Goal: Task Accomplishment & Management: Complete application form

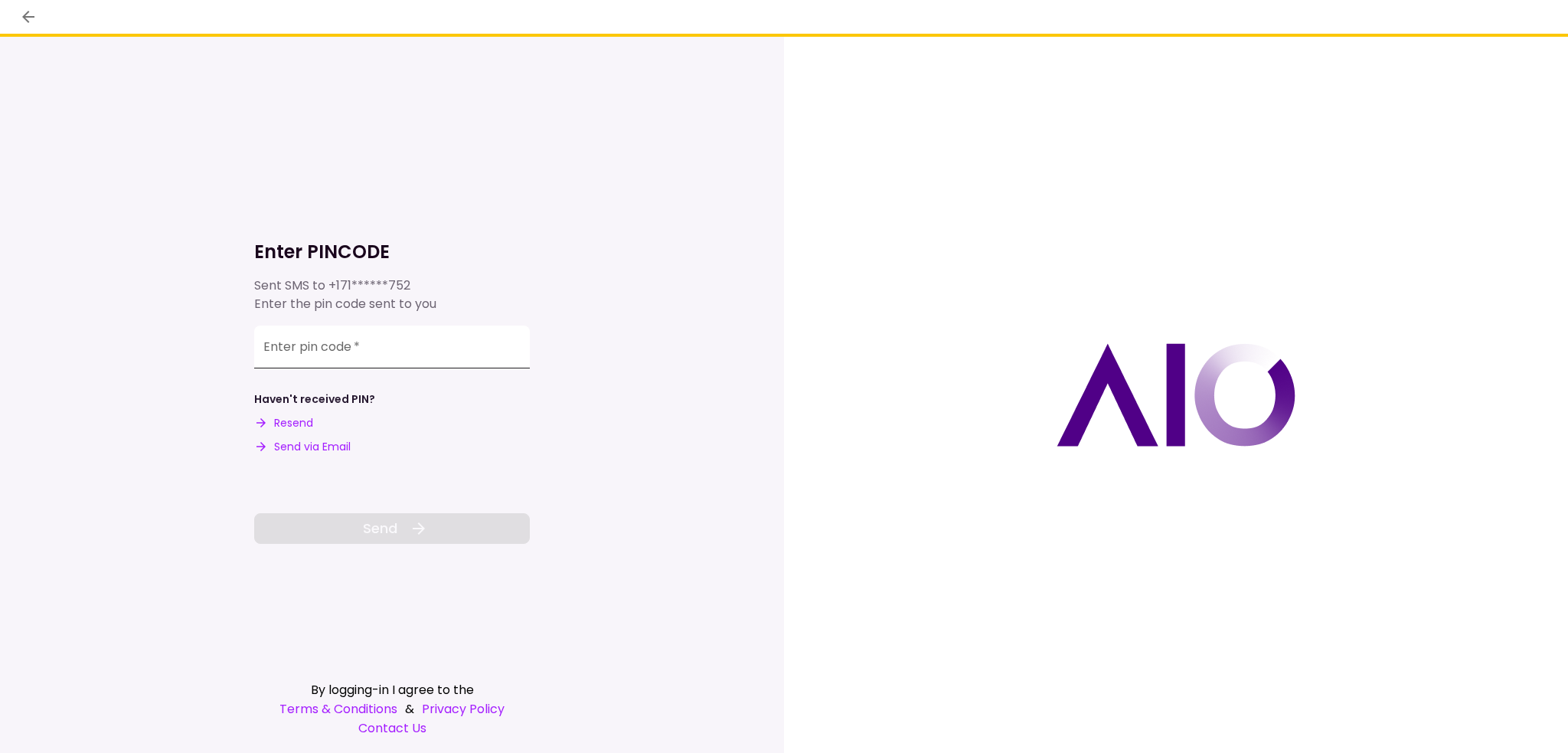
click at [329, 357] on input "Enter pin code   *" at bounding box center [392, 347] width 276 height 42
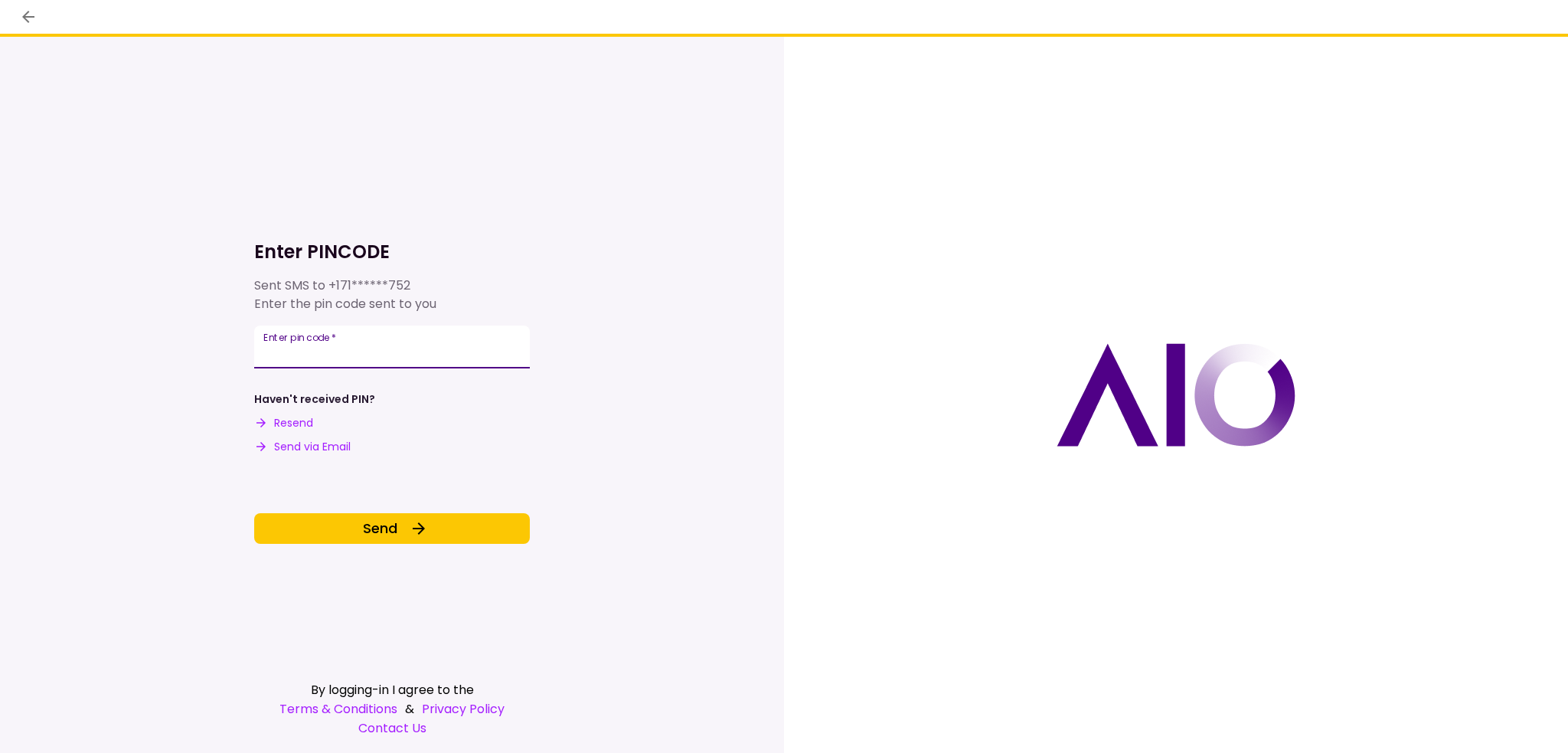
type input "******"
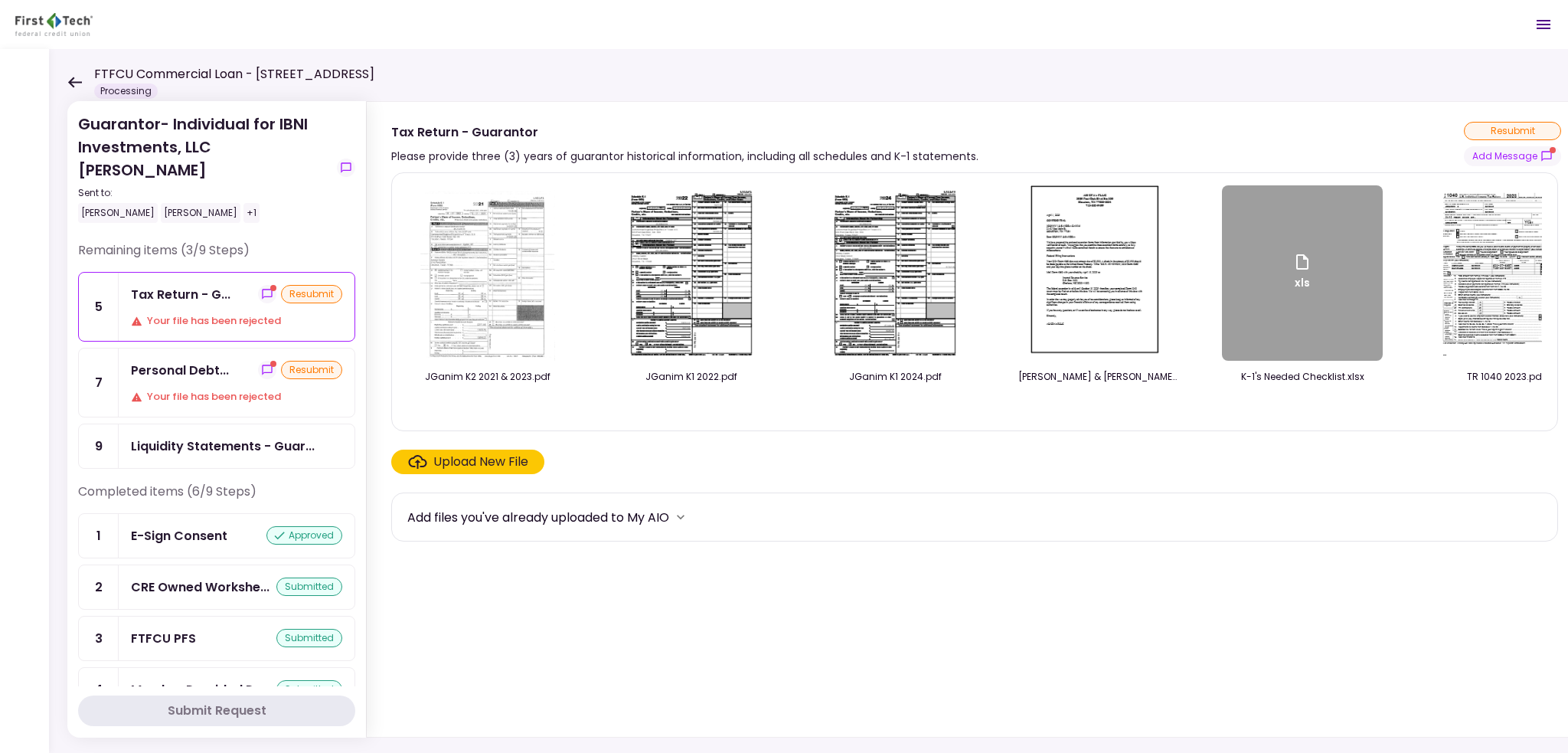
click at [211, 313] on div "Your file has been rejected" at bounding box center [236, 320] width 211 height 15
drag, startPoint x: 1155, startPoint y: 414, endPoint x: 1360, endPoint y: 415, distance: 205.0
click at [1366, 417] on div "JGanim K2 2021 & 2023.pdf JGanim K1 2022.pdf JGanim K1 2024.pdf [PERSON_NAME] &…" at bounding box center [974, 301] width 1134 height 233
click at [1257, 291] on div "xls" at bounding box center [1303, 273] width 161 height 175
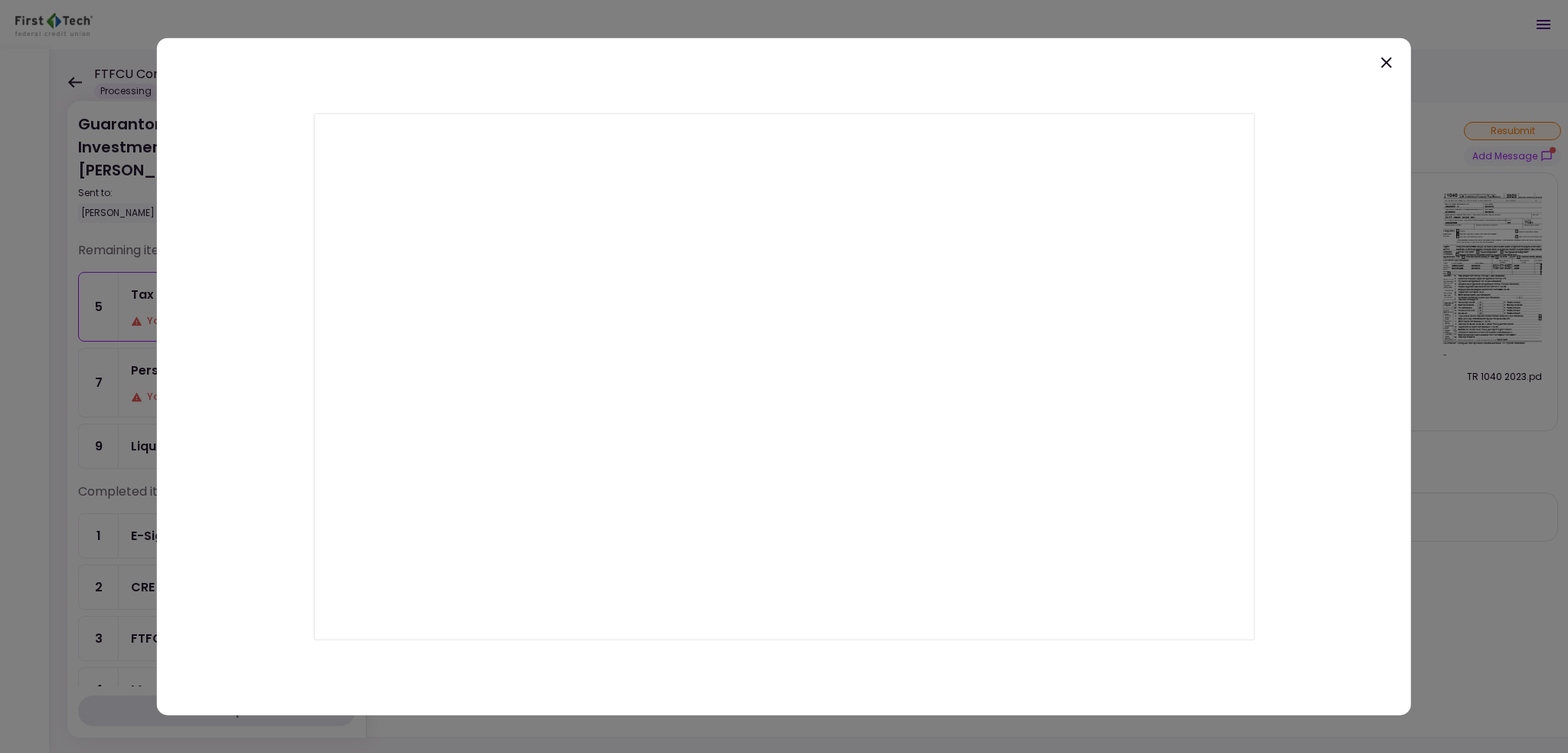
click at [1384, 57] on icon at bounding box center [1387, 62] width 19 height 19
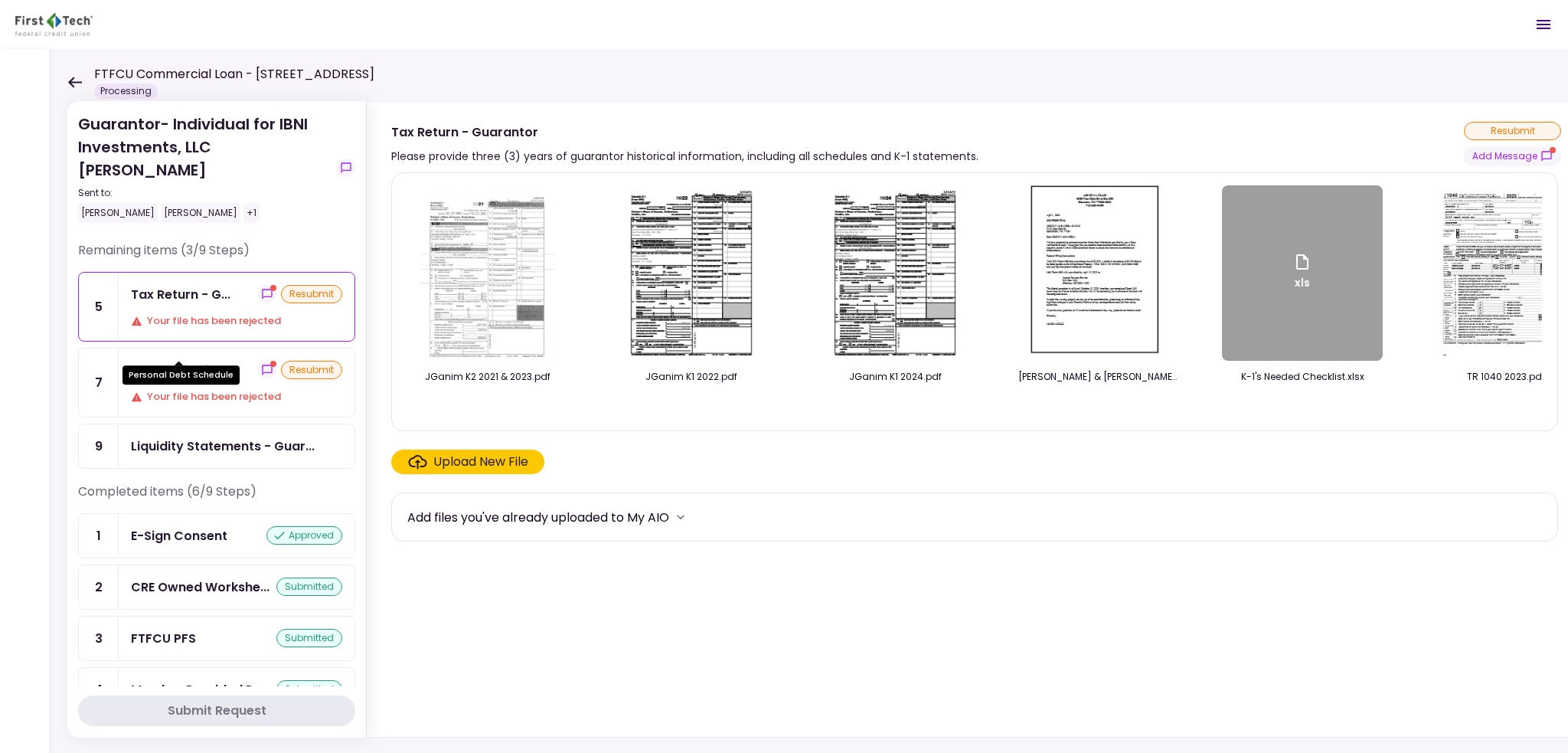
click at [184, 361] on div "Personal Debt..." at bounding box center [180, 371] width 98 height 19
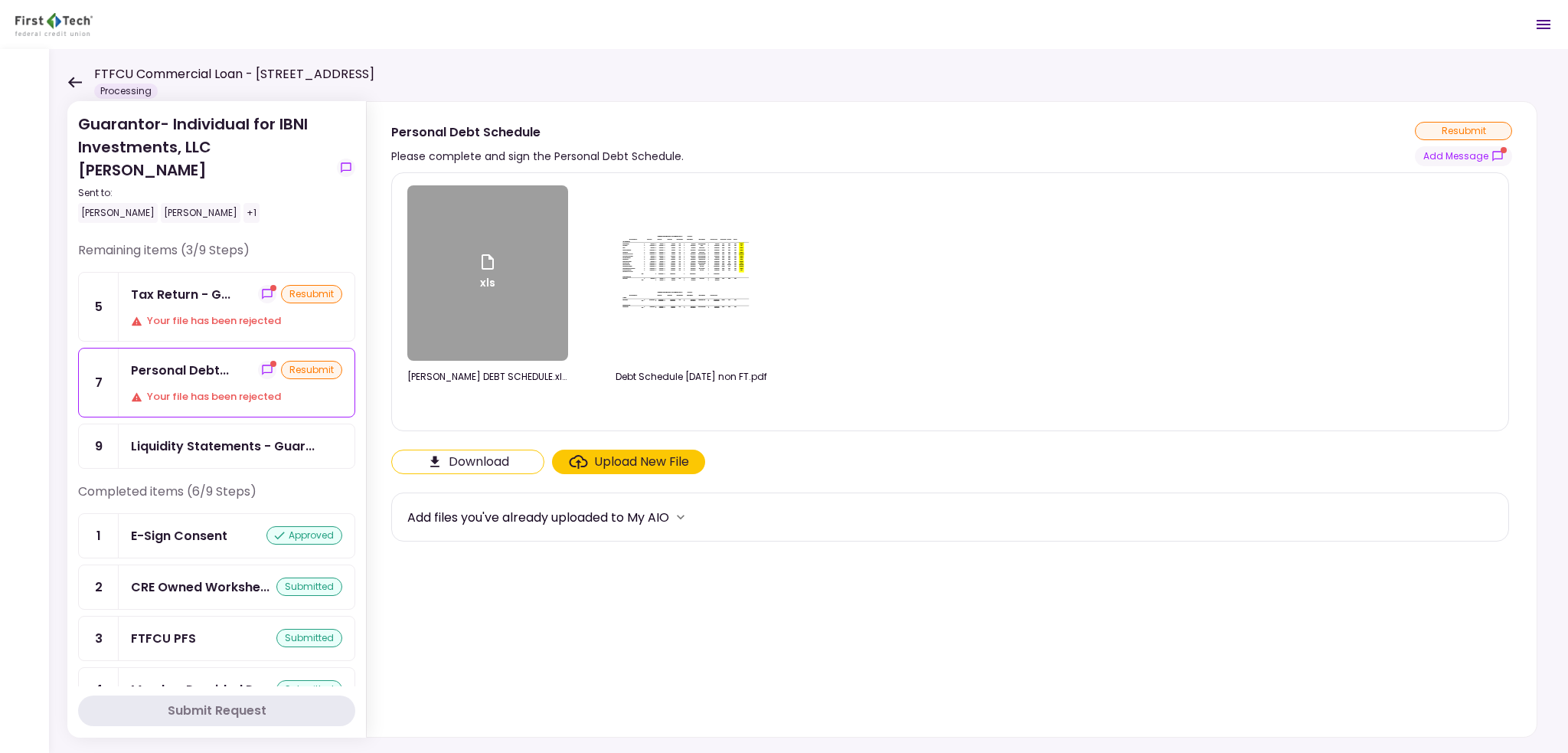
click at [471, 457] on button "Download" at bounding box center [467, 462] width 153 height 25
click at [75, 77] on icon at bounding box center [74, 82] width 14 height 12
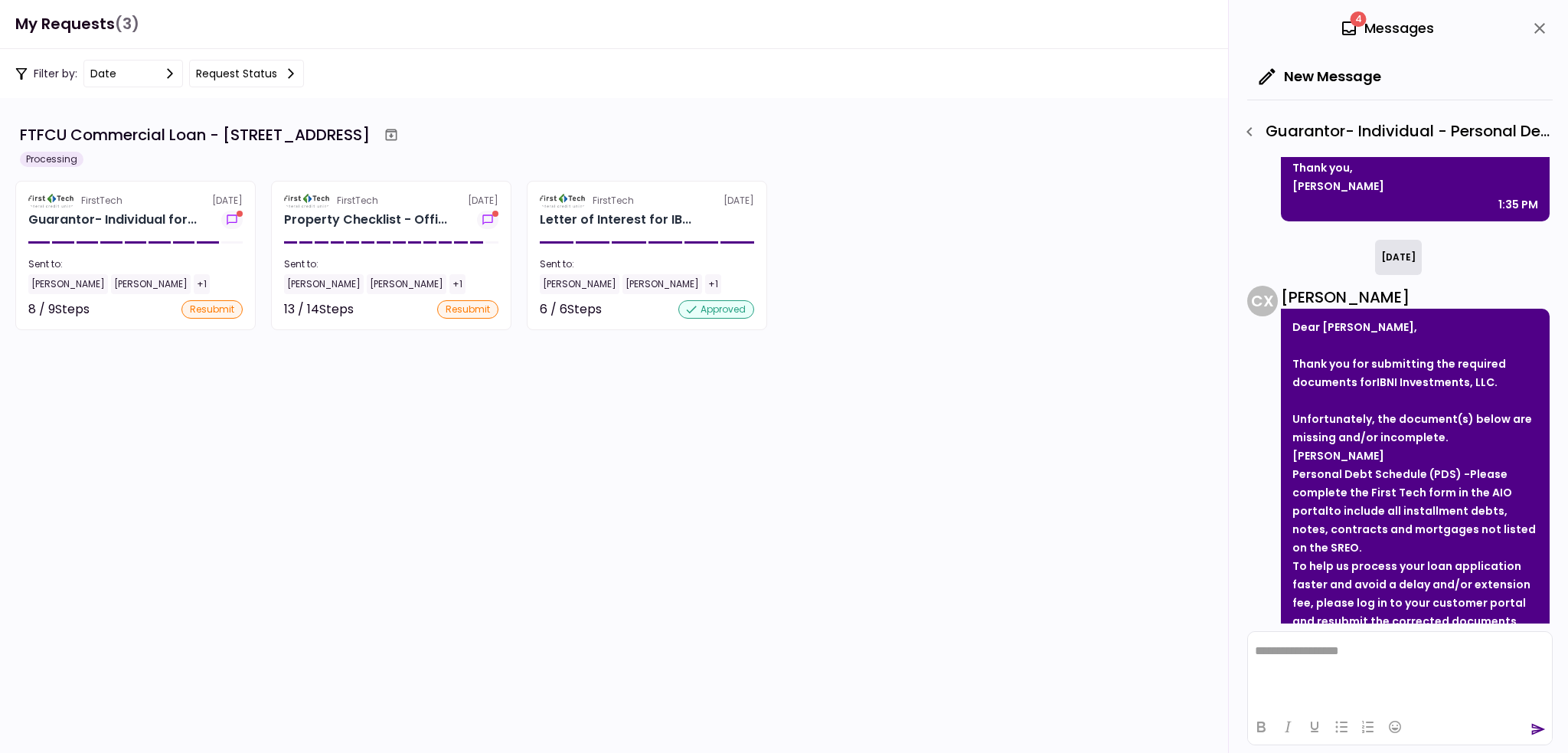
scroll to position [686, 0]
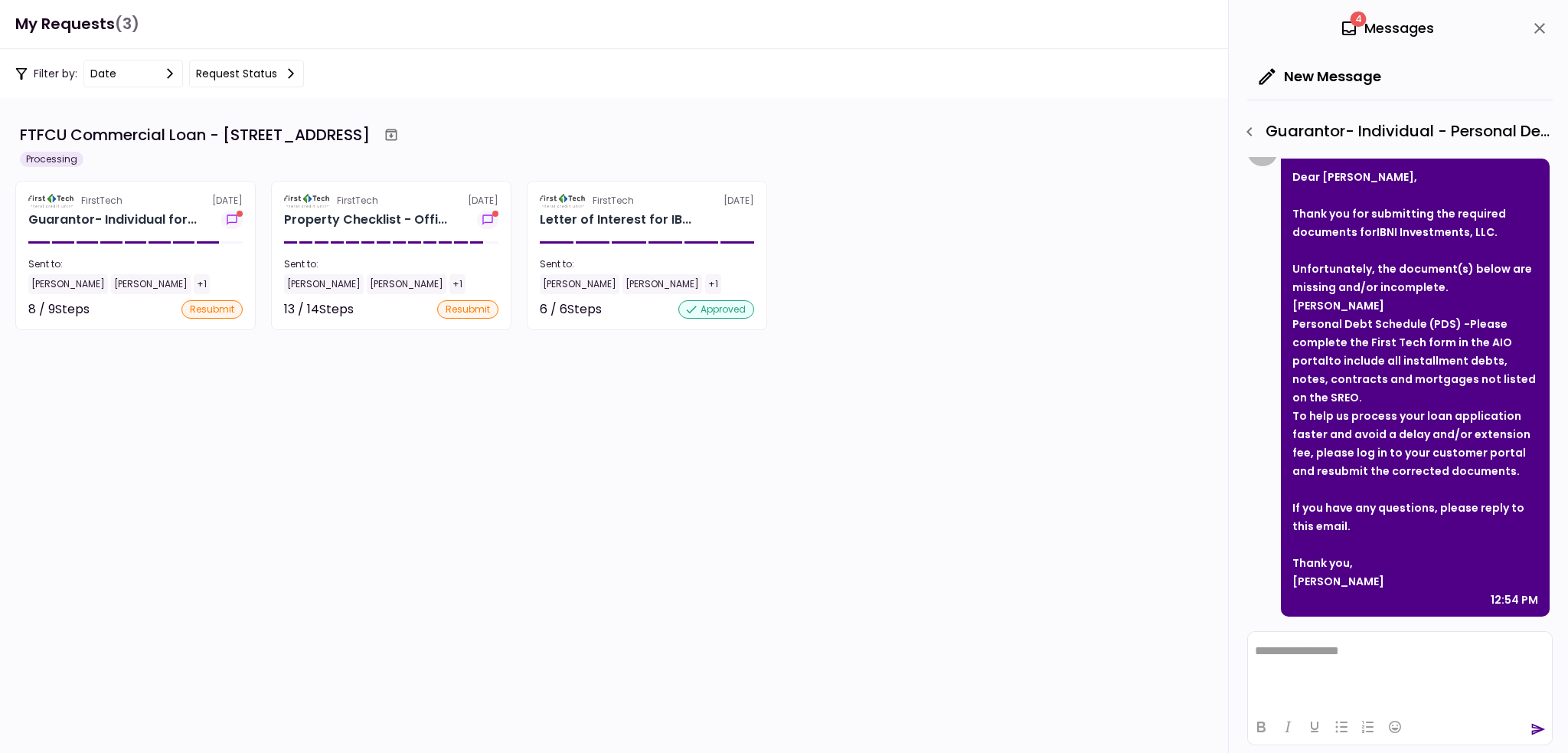
drag, startPoint x: 1323, startPoint y: 396, endPoint x: 1280, endPoint y: 324, distance: 83.9
click at [1280, 324] on div "C X [PERSON_NAME] Dear [PERSON_NAME], Thank you for submitting the required doc…" at bounding box center [1399, 375] width 303 height 480
copy strong "Personal Debt Schedule (PDS) - Please complete the First Tech form in the AIO p…"
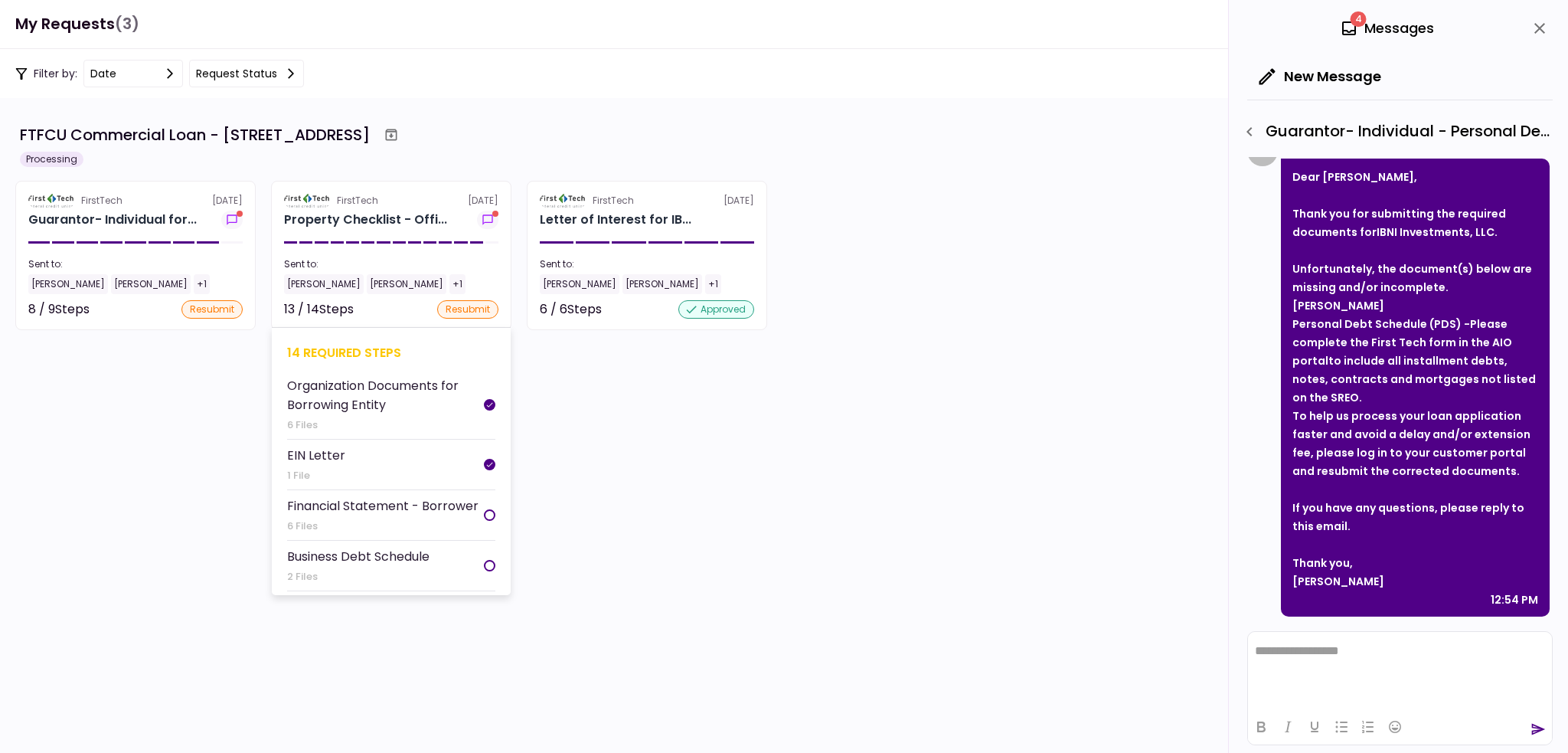
click at [345, 242] on div at bounding box center [391, 242] width 214 height 3
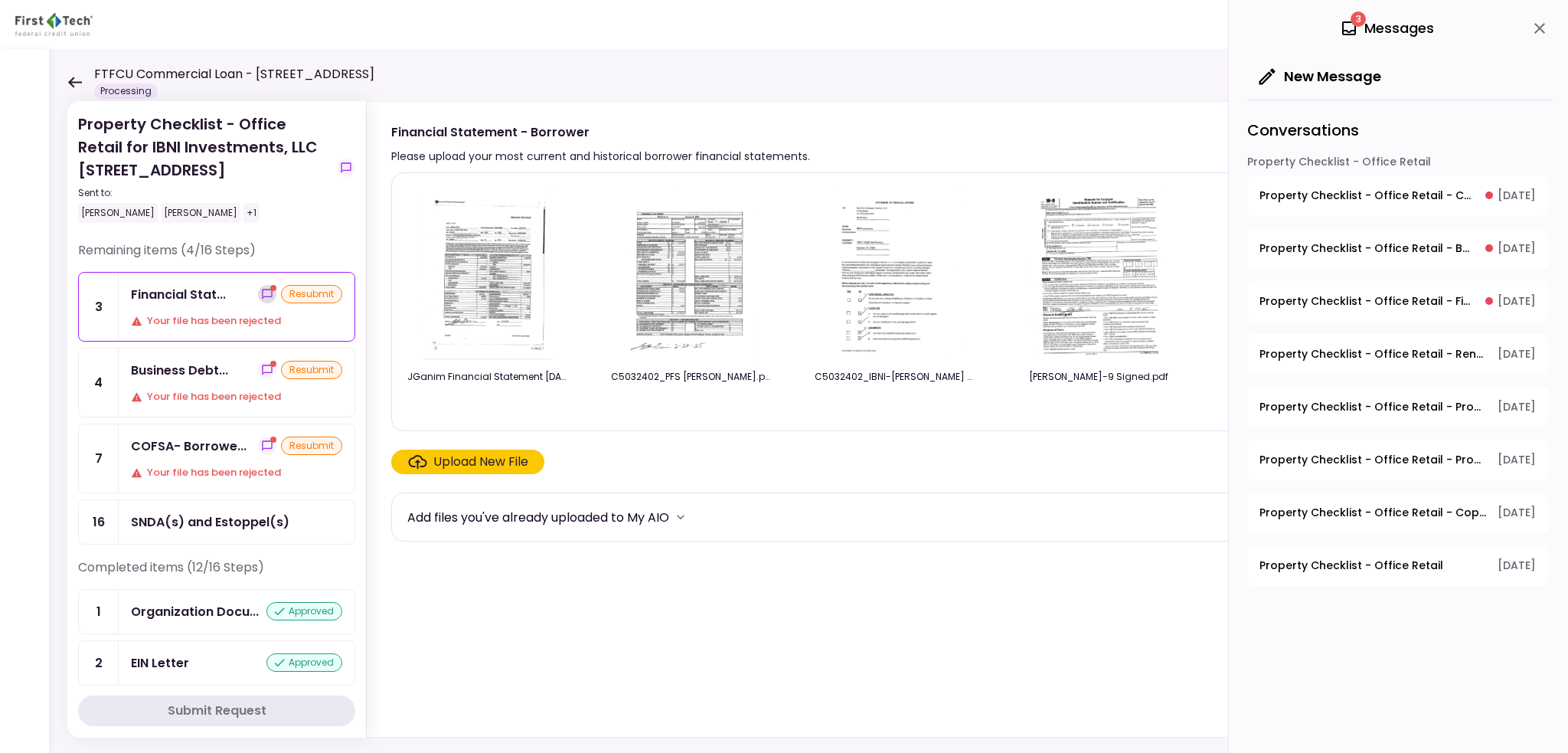
click at [267, 291] on button "show-messages" at bounding box center [267, 294] width 19 height 19
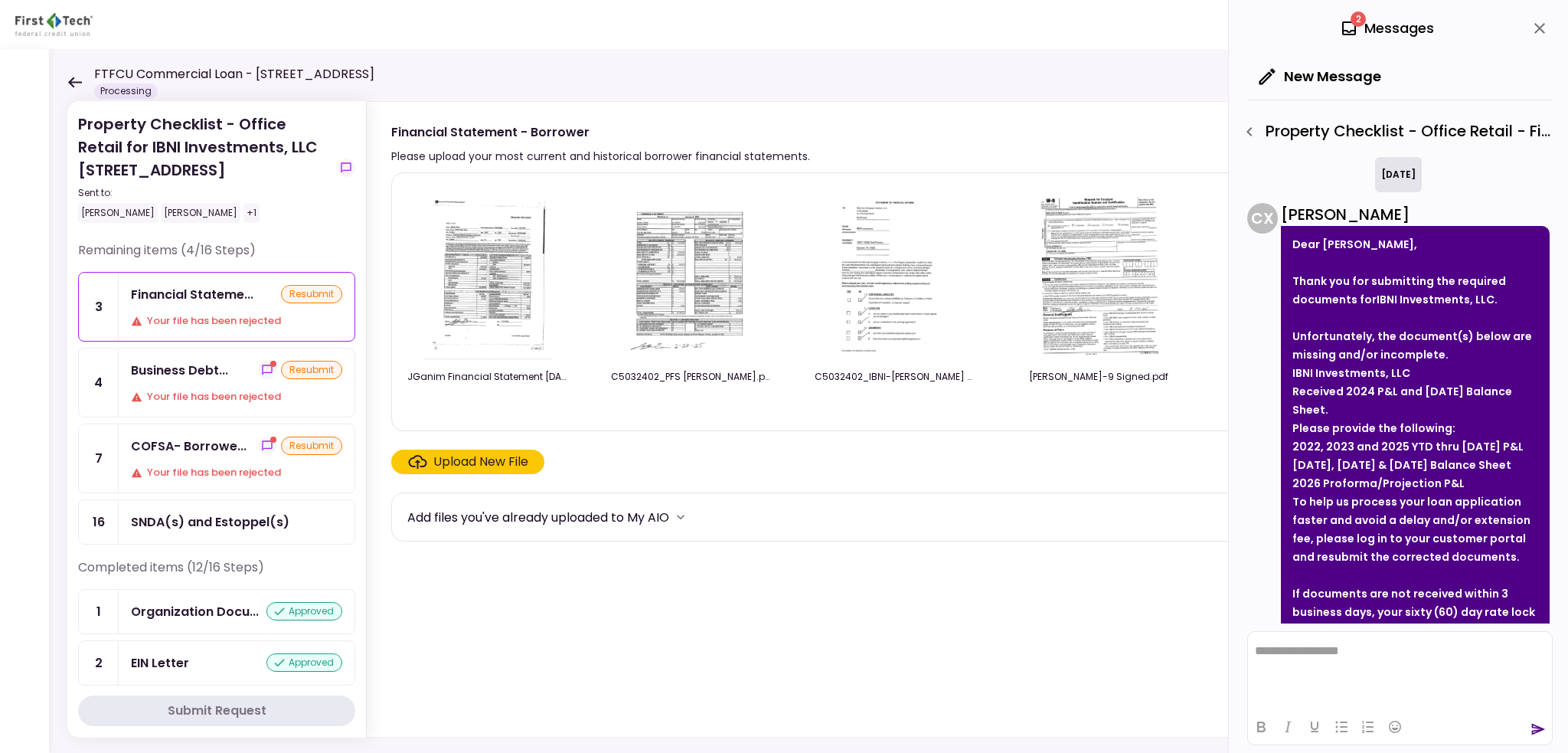
scroll to position [686, 0]
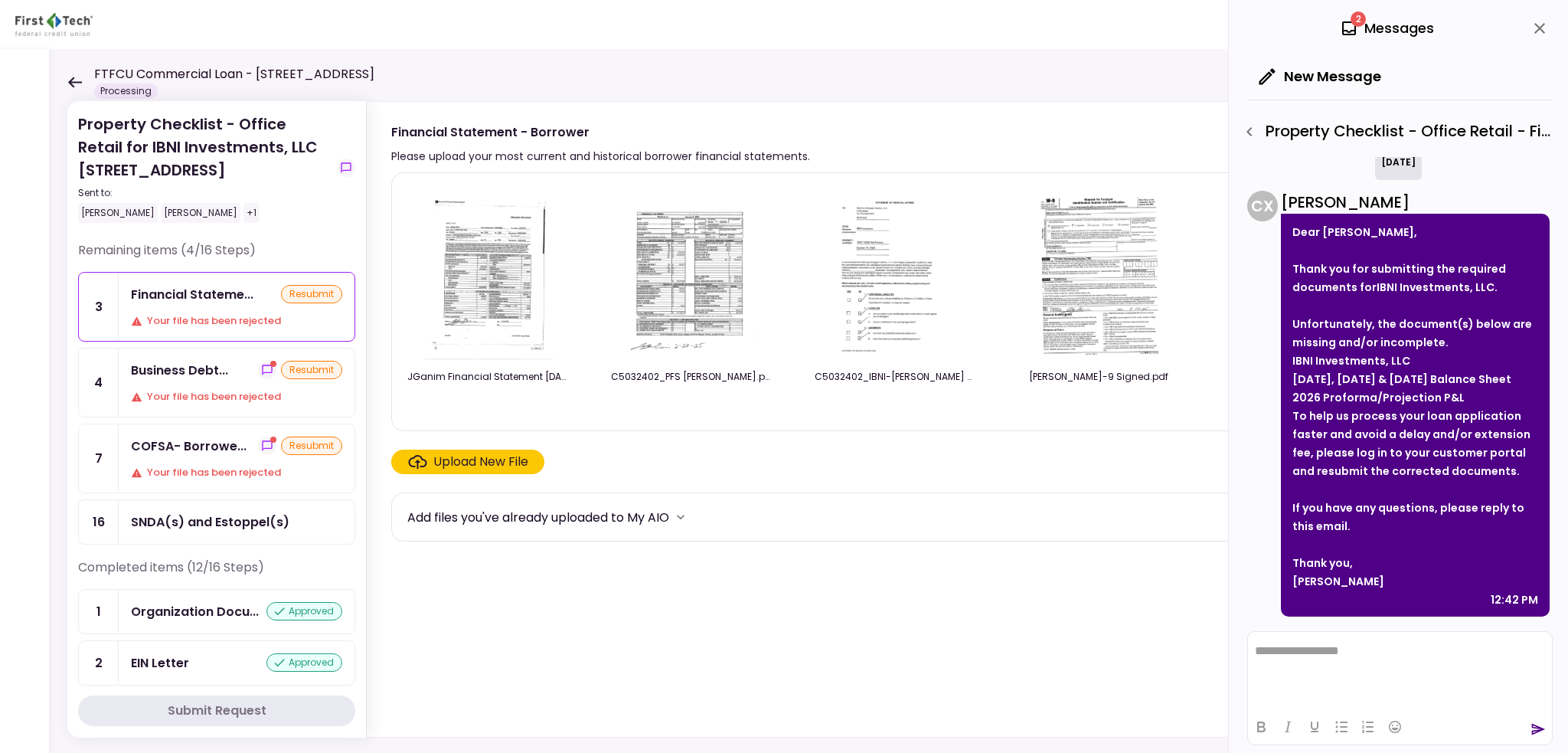
drag, startPoint x: 1289, startPoint y: 358, endPoint x: 1527, endPoint y: 465, distance: 260.9
click at [1527, 465] on div "Dear [PERSON_NAME], Thank you for submitting the required documents for IBNI In…" at bounding box center [1416, 414] width 269 height 403
copy div "[DATE], [DATE] & [DATE] Balance Sheet 2026 Proforma/Projection P&L To help us p…"
click at [224, 379] on div "Business Debt... resubmit Your file has been rejected" at bounding box center [236, 382] width 236 height 68
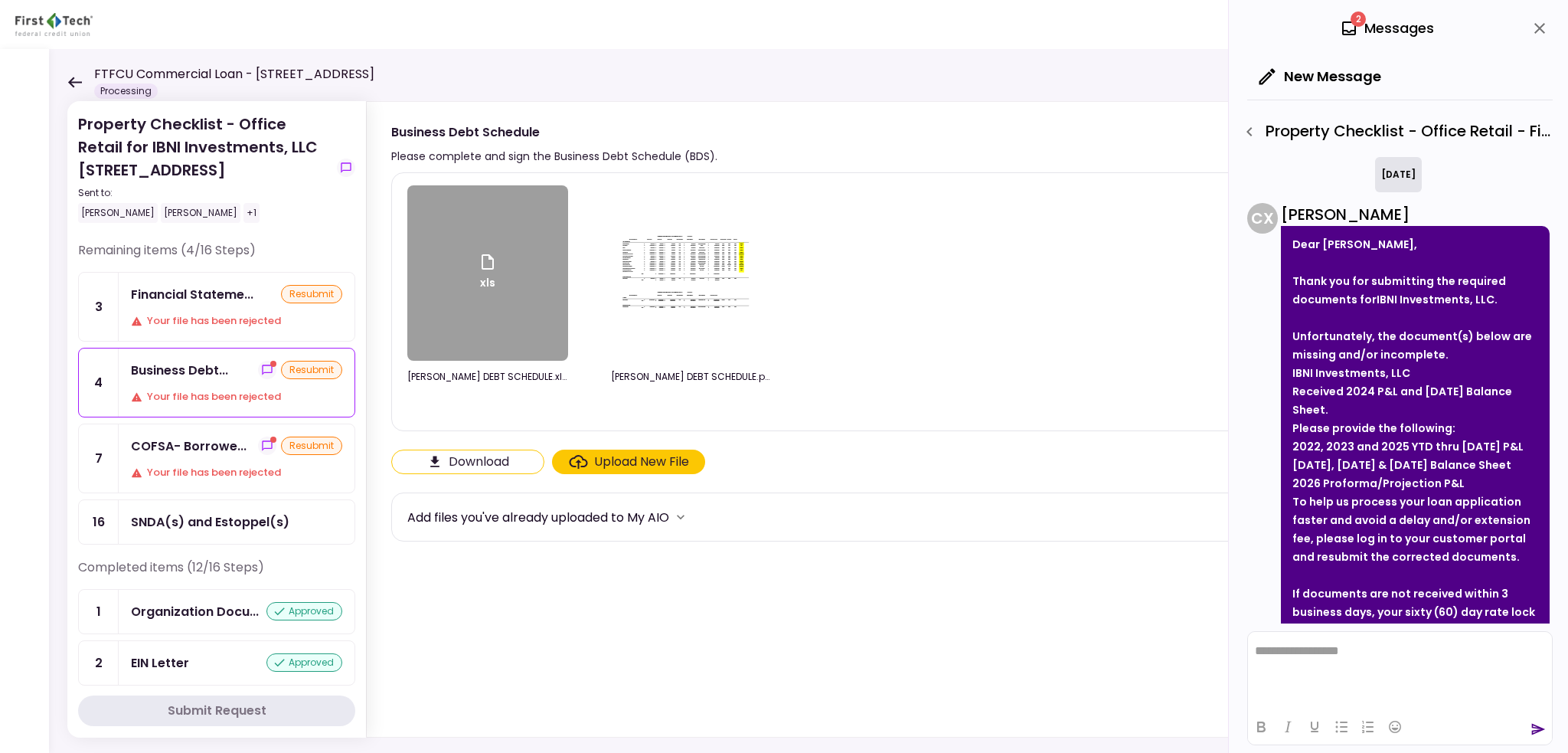
click at [128, 457] on div "COFSA- Borrowe... resubmit Your file has been rejected" at bounding box center [236, 457] width 236 height 68
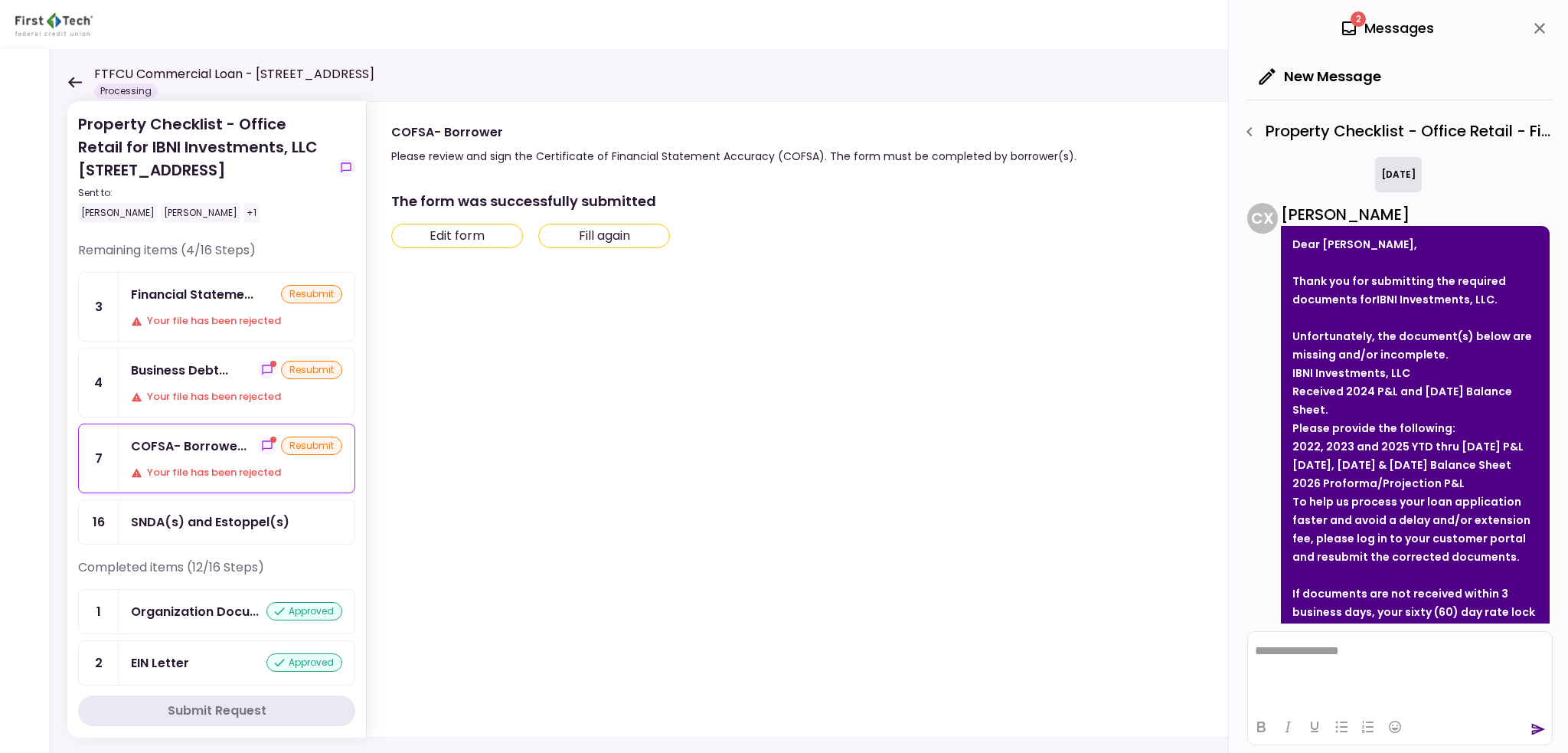
click at [623, 229] on button "Fill again" at bounding box center [603, 236] width 132 height 25
click at [1541, 23] on icon "close" at bounding box center [1540, 28] width 19 height 19
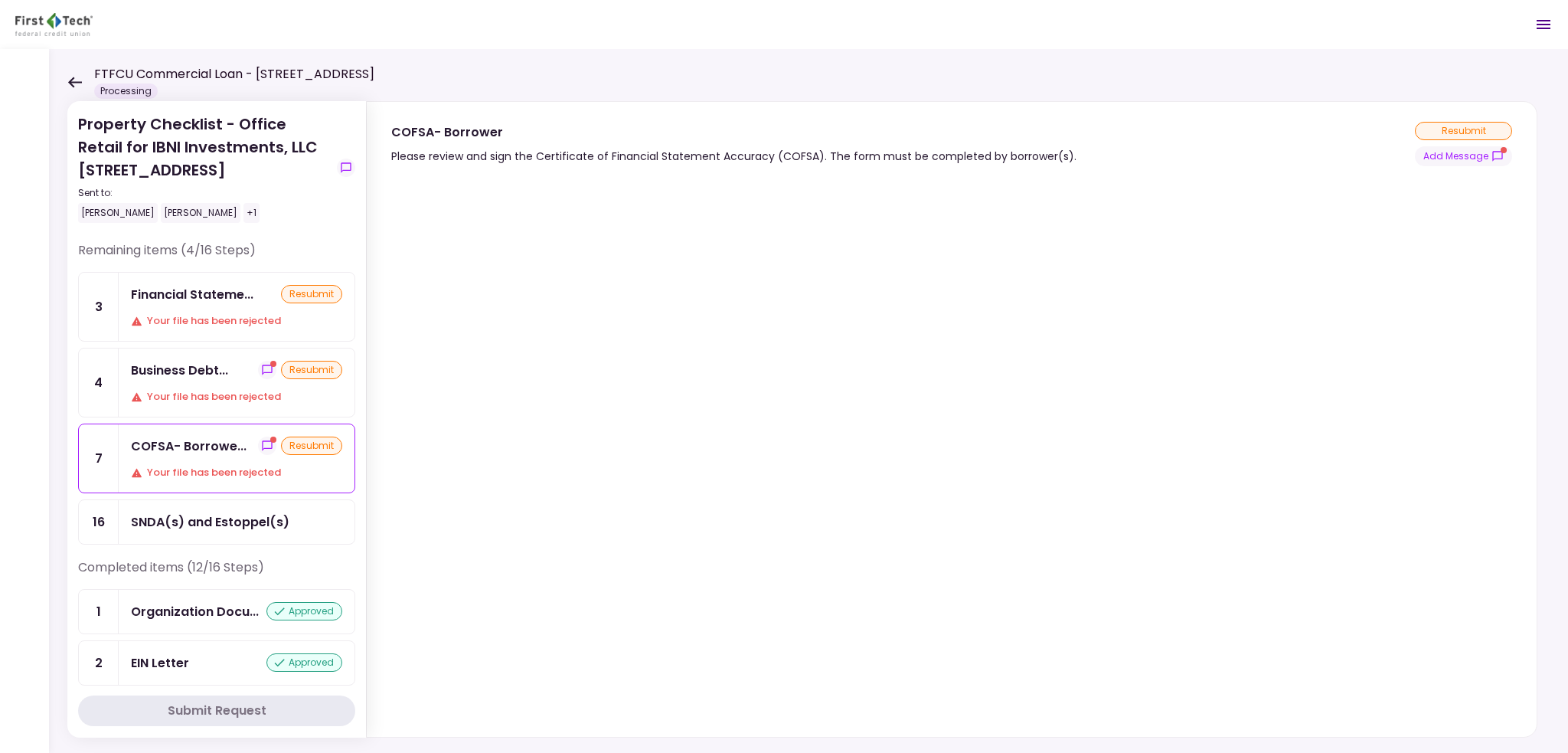
click at [77, 74] on div "FTFCU Commercial Loan - [STREET_ADDRESS] Processing" at bounding box center [220, 82] width 307 height 34
click at [73, 78] on icon at bounding box center [74, 82] width 14 height 12
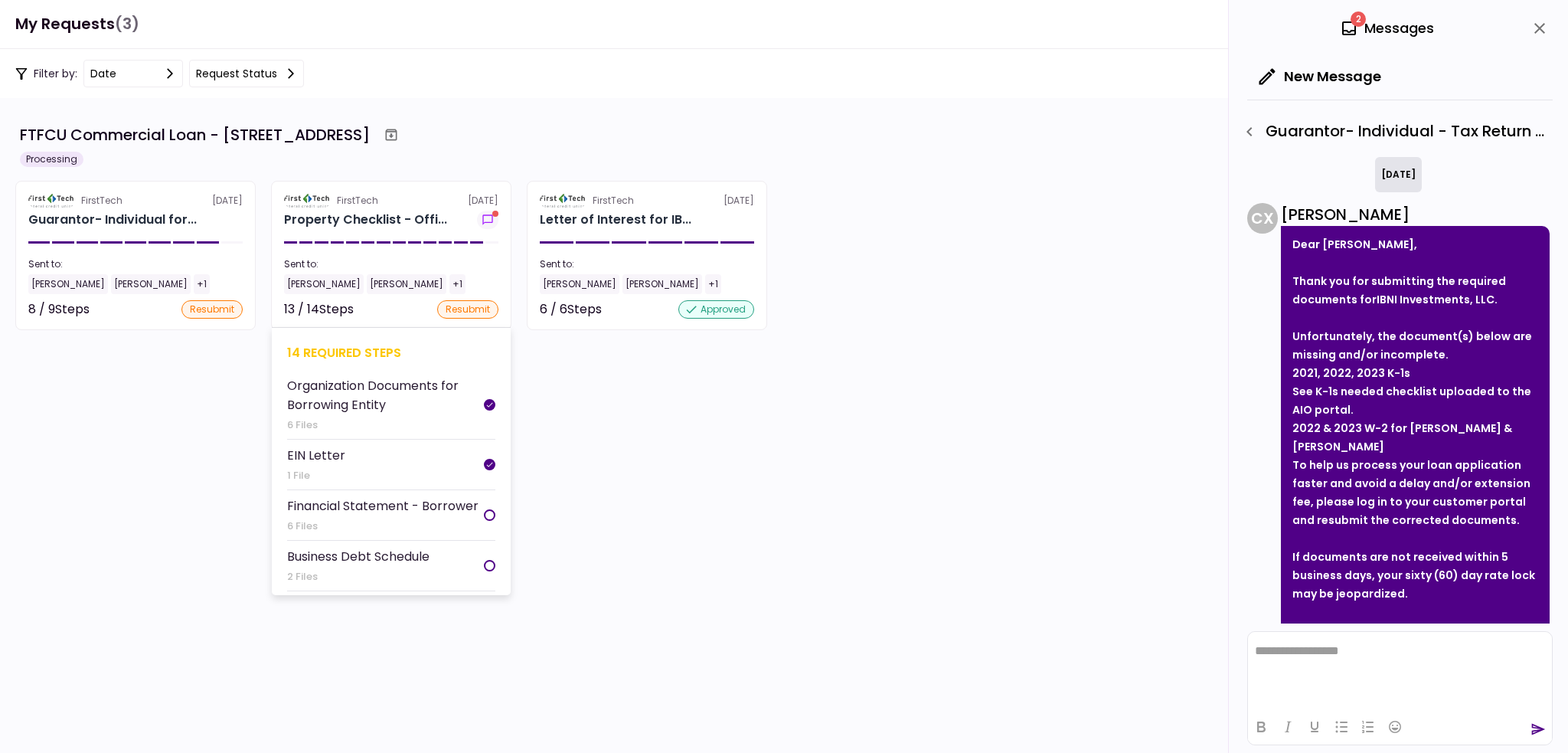
scroll to position [1932, 0]
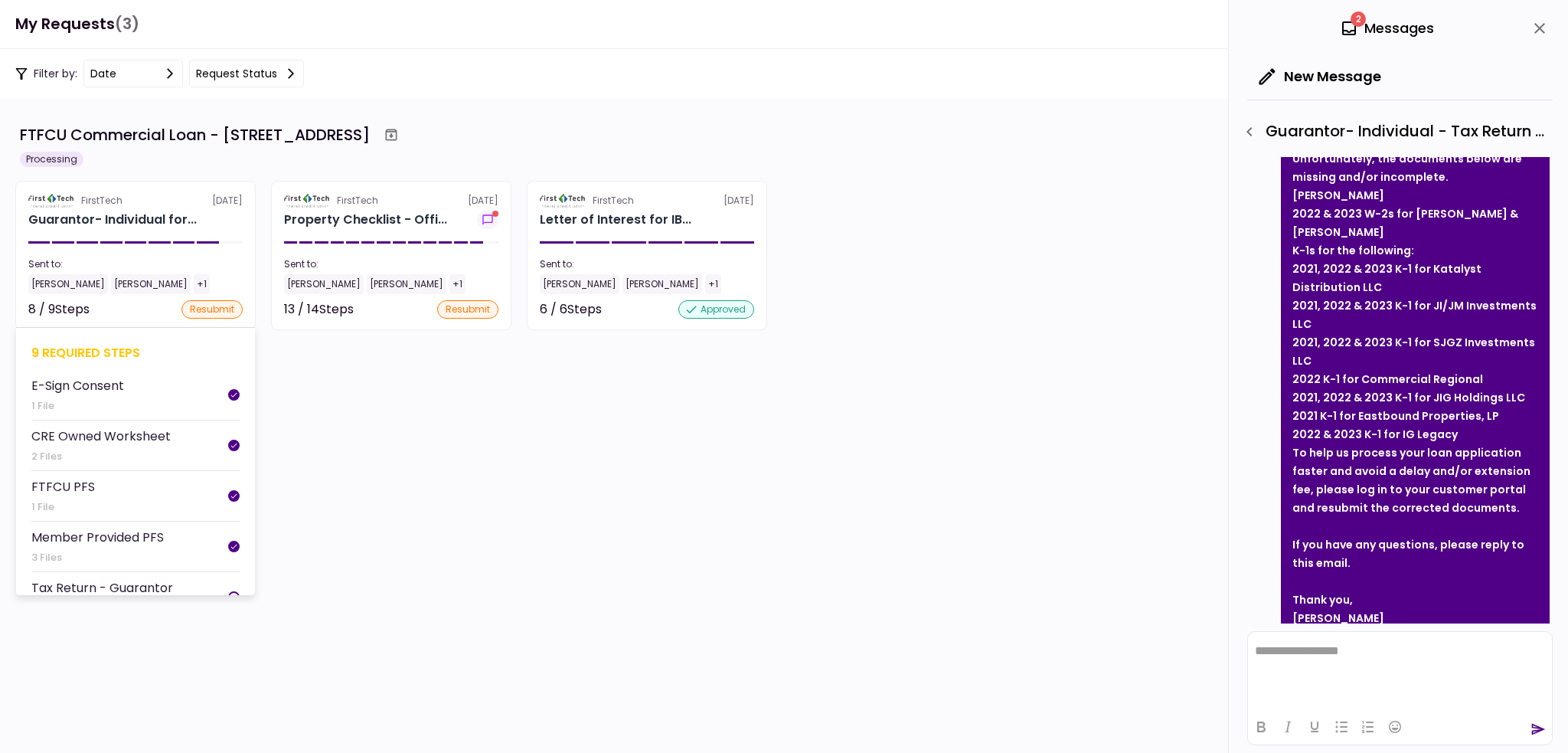
click at [128, 232] on section "FirstTech [DATE] Guarantor- Individual for... Sent to: [PERSON_NAME] [PERSON_NA…" at bounding box center [135, 255] width 241 height 150
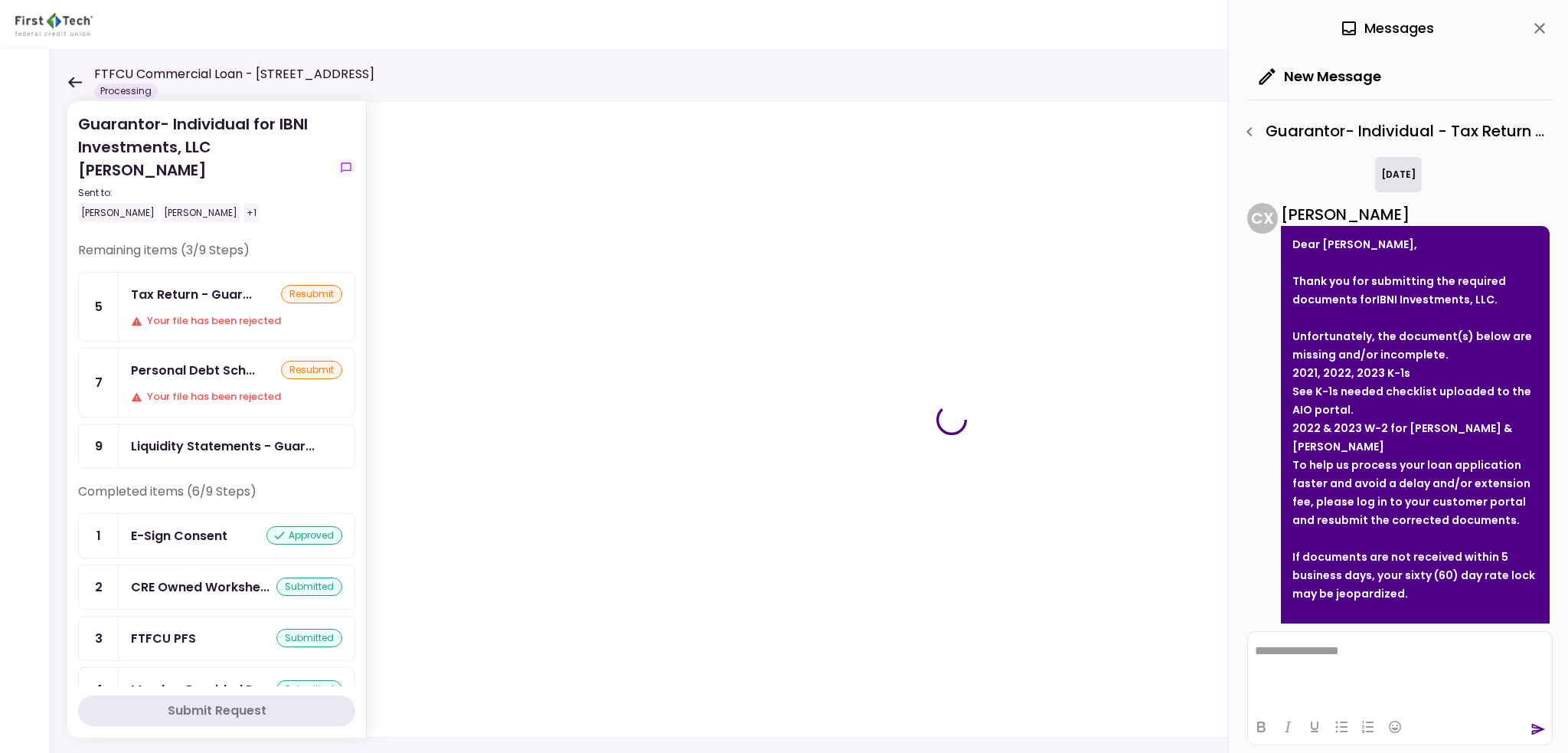
scroll to position [1932, 0]
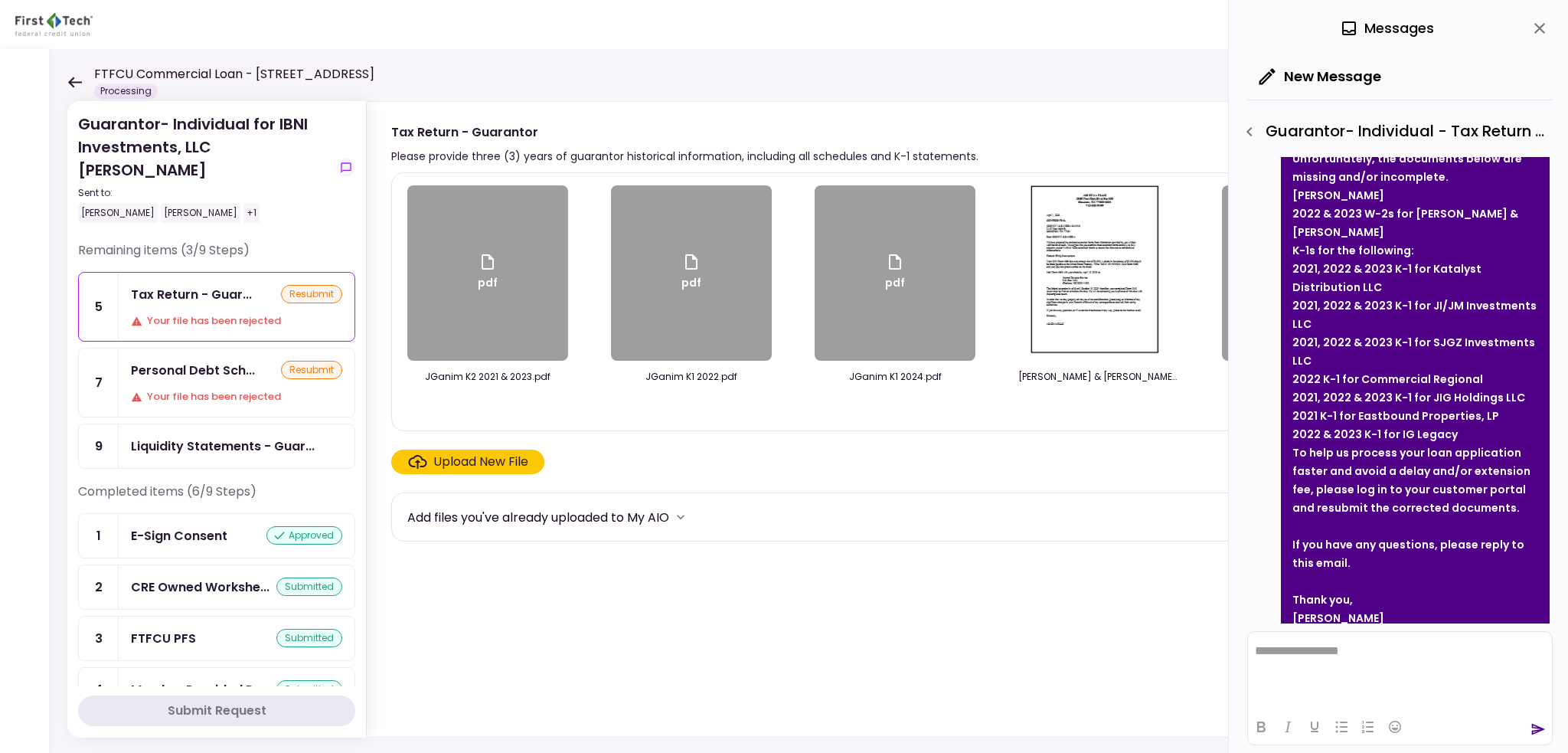
click at [76, 87] on icon at bounding box center [74, 82] width 14 height 12
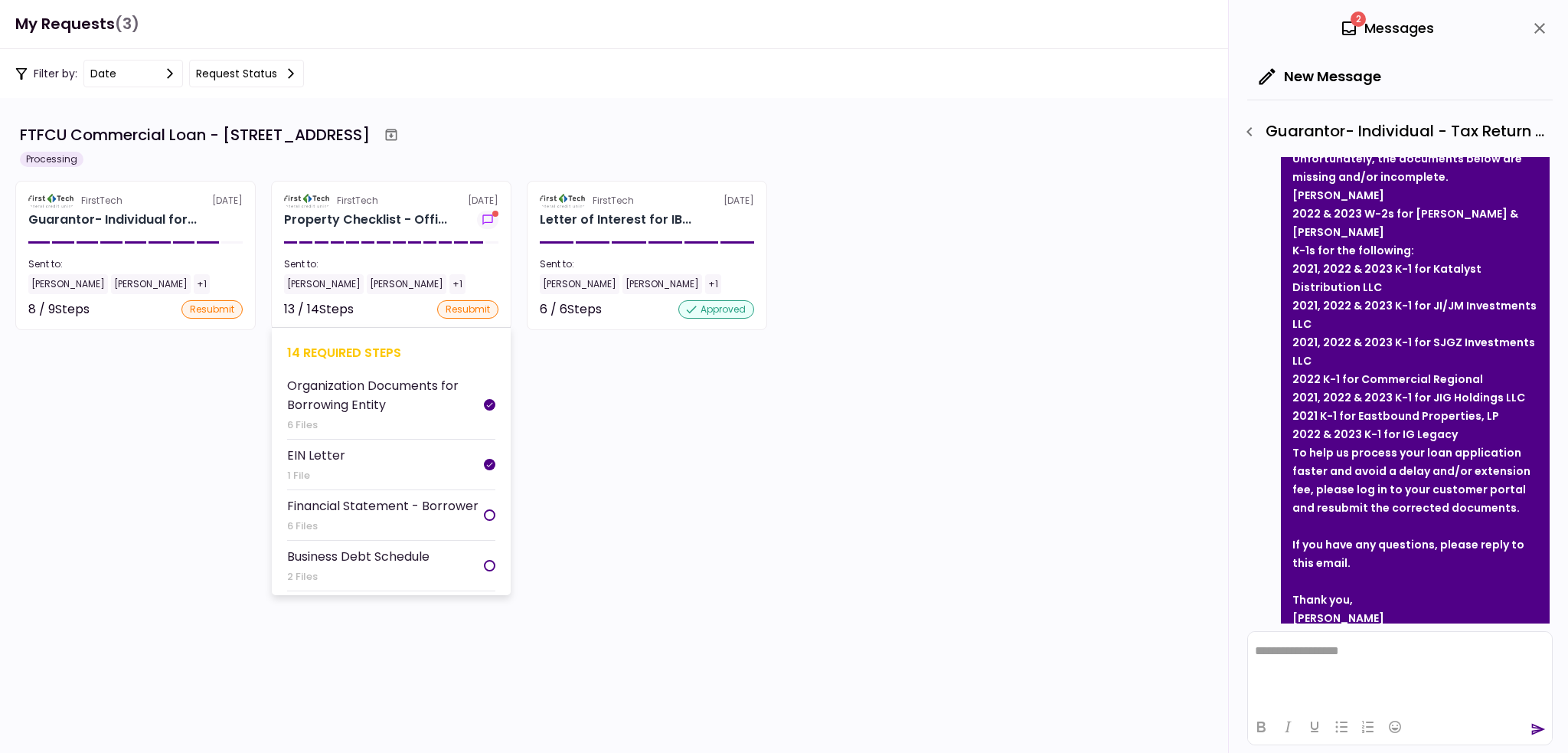
click at [315, 245] on section "FirstTech [DATE] Property Checklist - Offi... Sent to: [PERSON_NAME] [PERSON_NA…" at bounding box center [391, 255] width 241 height 150
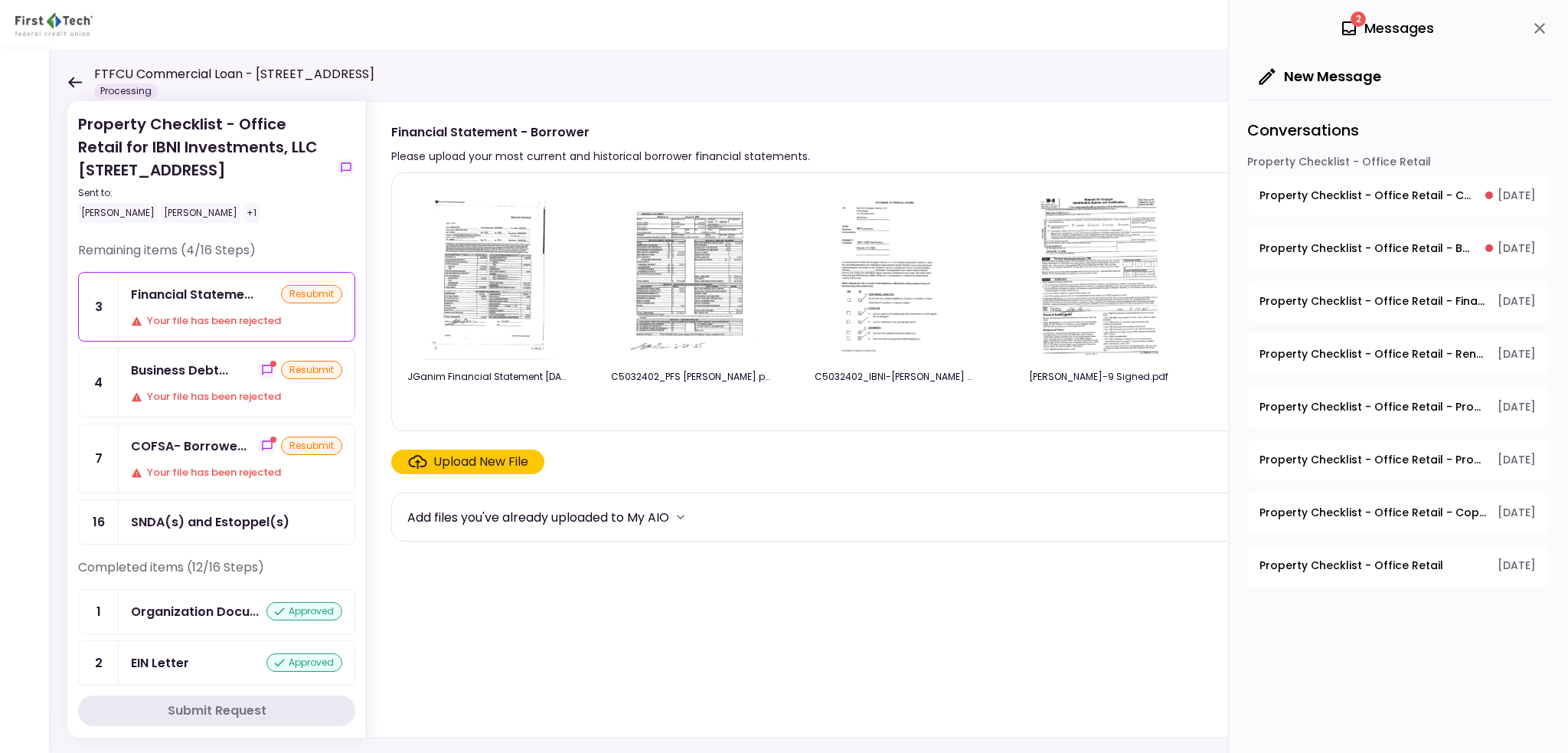
click at [472, 458] on div "Upload New File" at bounding box center [480, 461] width 95 height 19
click at [0, 0] on input "Upload New File" at bounding box center [0, 0] width 0 height 0
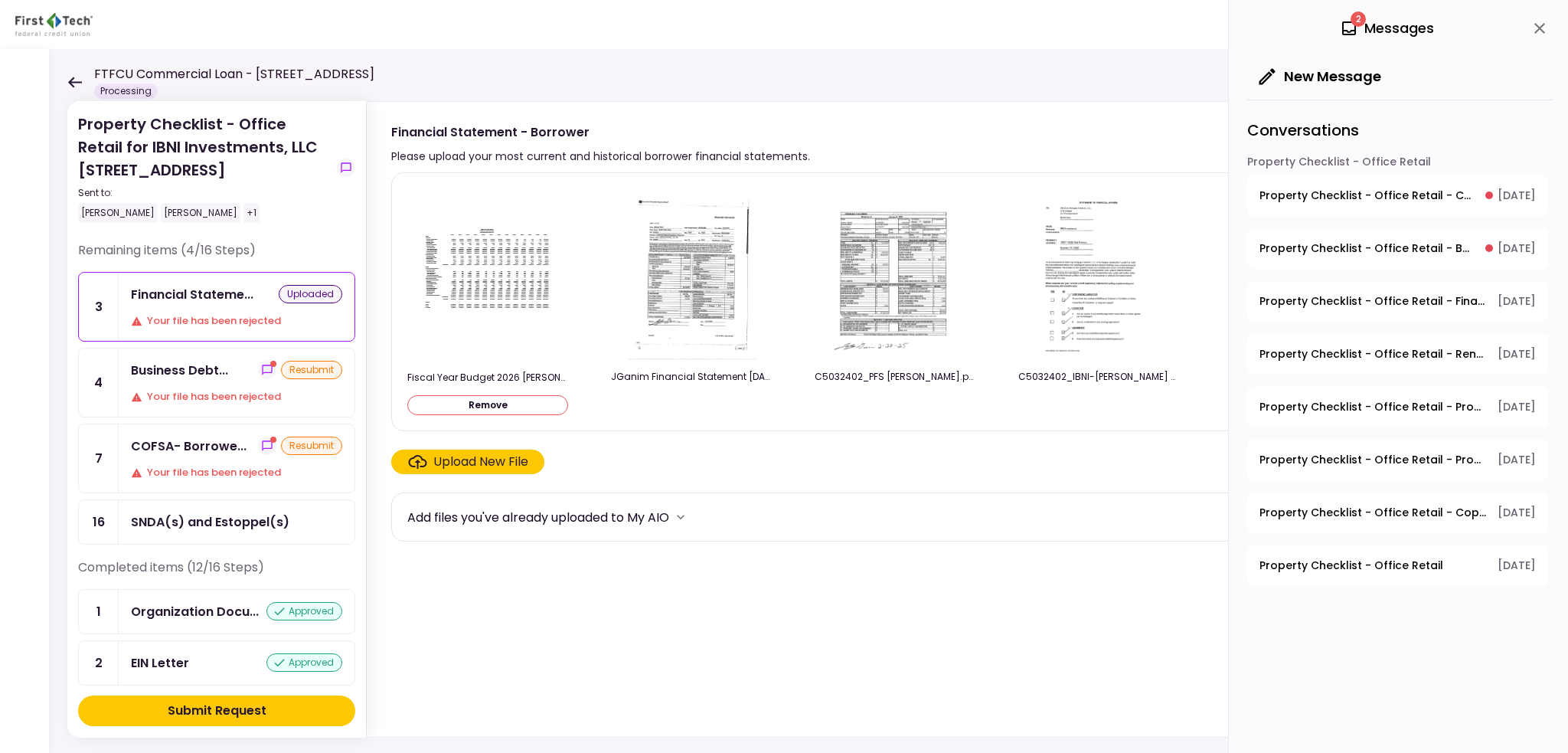
click at [279, 703] on button "Submit Request" at bounding box center [216, 711] width 277 height 31
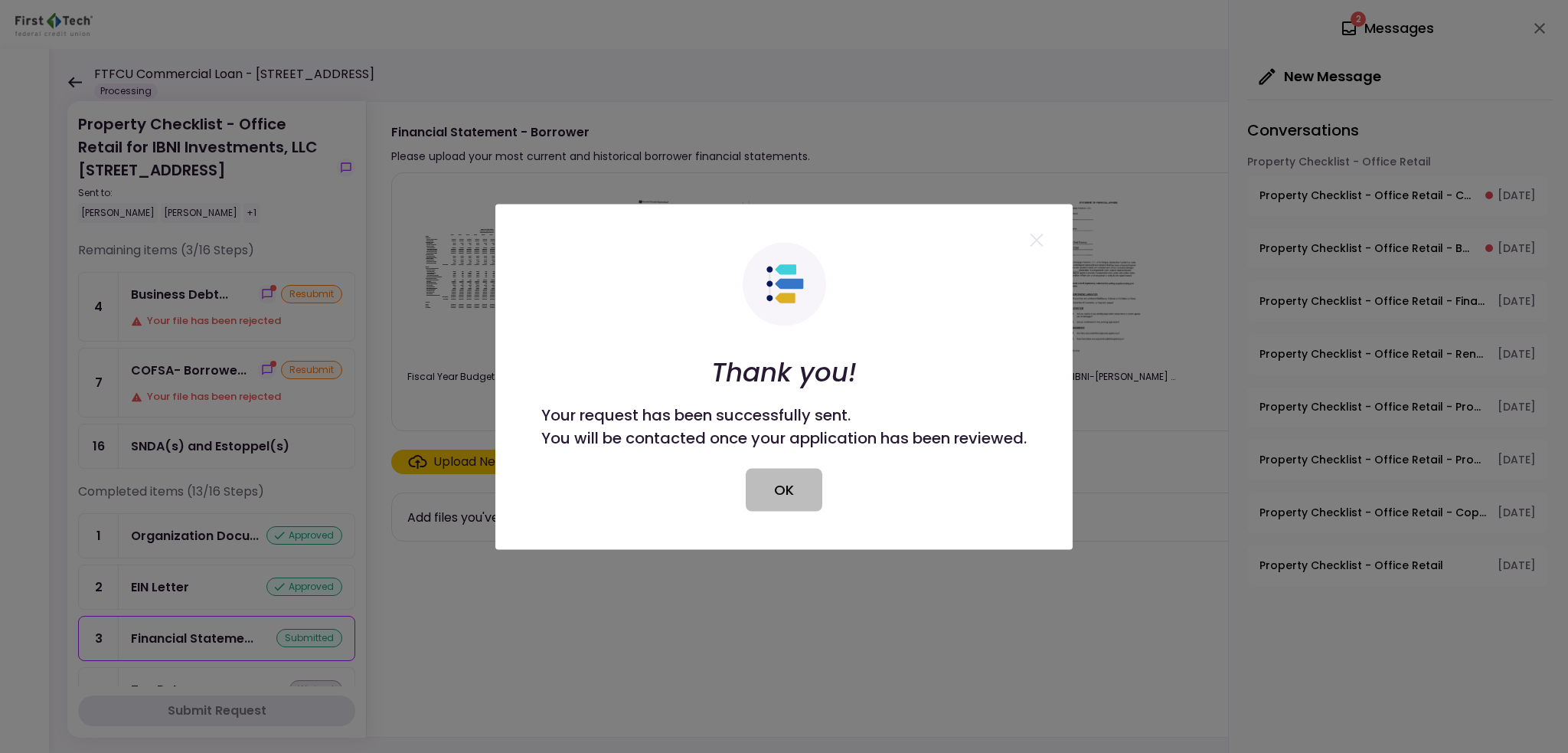
click at [784, 497] on button "OK" at bounding box center [784, 489] width 77 height 42
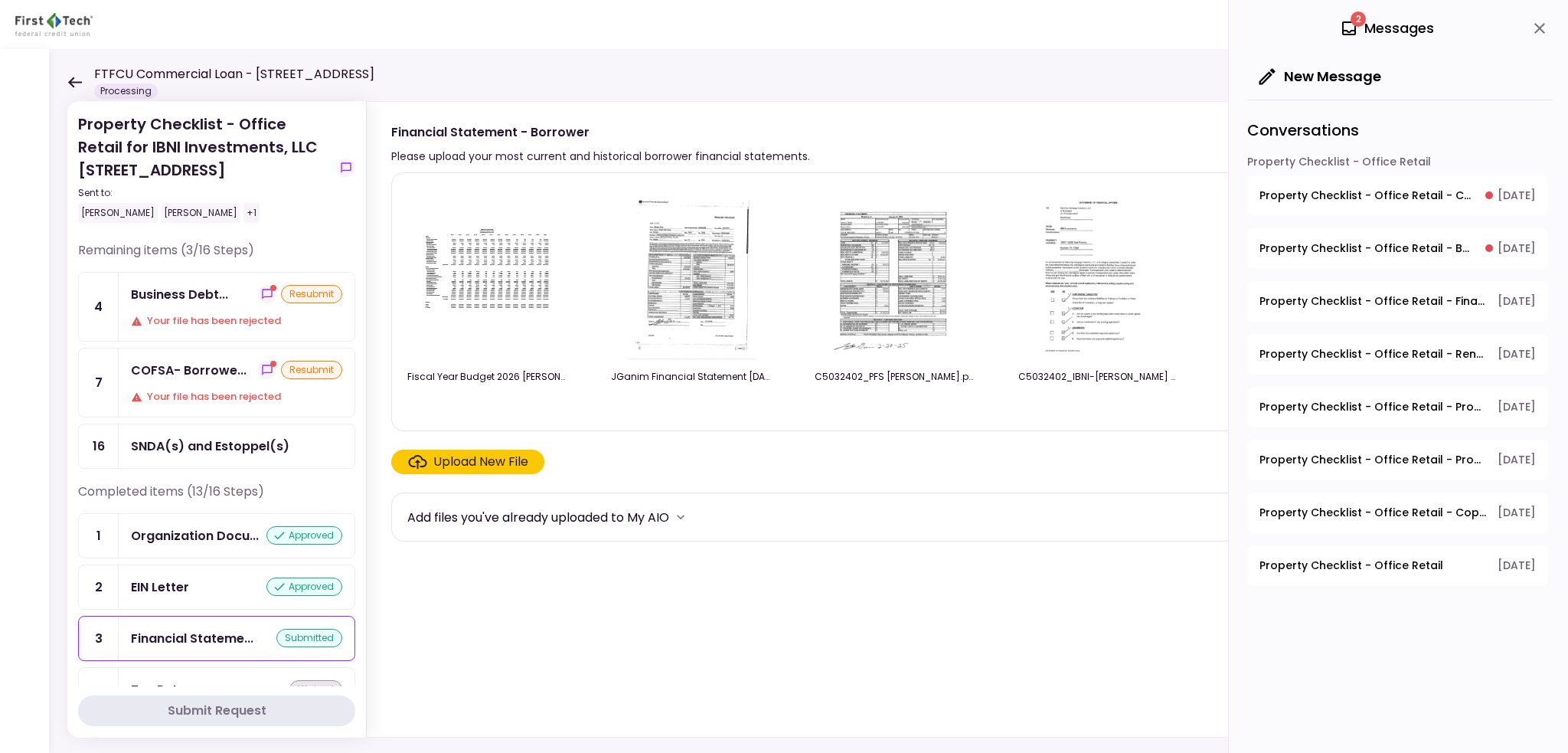
click at [785, 617] on section "Fiscal Year Budget 2026 [PERSON_NAME].pdf JGanim Financial Statement [DATE].pdf…" at bounding box center [976, 451] width 1170 height 558
